Goal: Information Seeking & Learning: Learn about a topic

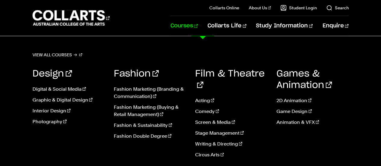
click at [198, 27] on link "Courses" at bounding box center [184, 26] width 27 height 20
click at [49, 120] on link "Photography" at bounding box center [69, 121] width 72 height 7
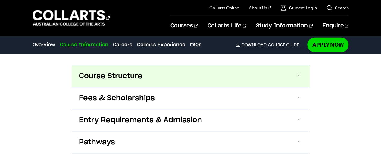
click at [306, 84] on button "Course Structure" at bounding box center [191, 76] width 238 height 22
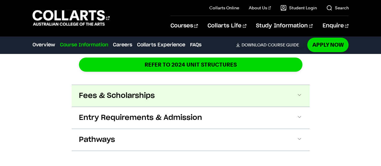
click at [302, 94] on span at bounding box center [299, 96] width 6 height 8
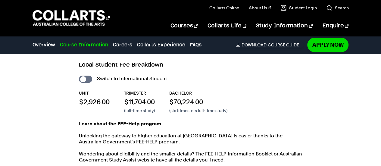
scroll to position [1259, 0]
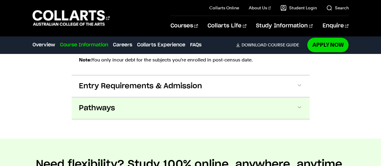
click at [300, 109] on span at bounding box center [299, 108] width 6 height 8
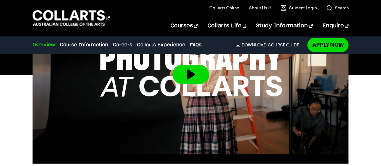
scroll to position [0, 0]
